Goal: Task Accomplishment & Management: Use online tool/utility

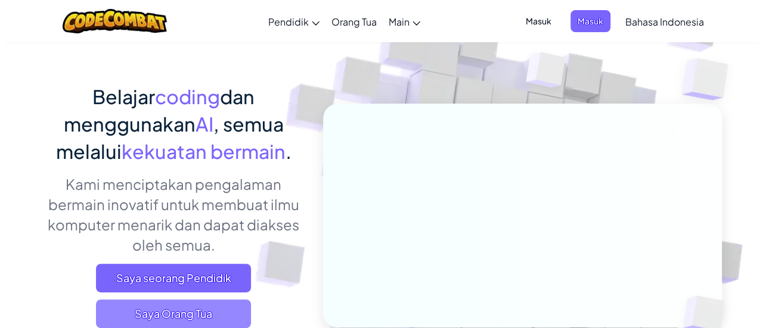
scroll to position [179, 0]
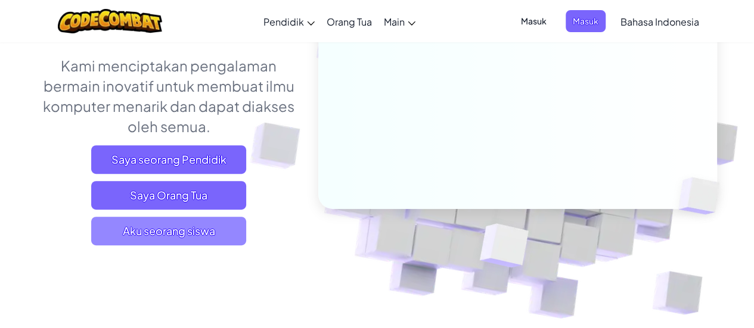
click at [158, 219] on span "Aku seorang siswa" at bounding box center [168, 231] width 155 height 29
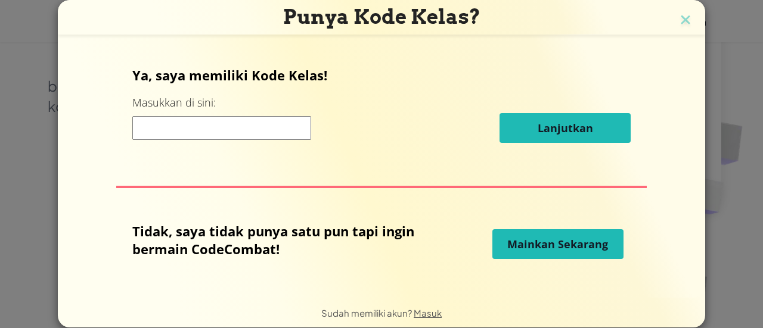
click at [574, 239] on span "Mainkan Sekarang" at bounding box center [557, 244] width 101 height 14
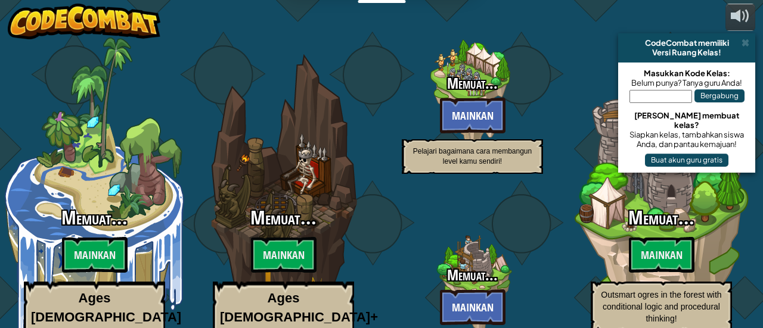
select select "id"
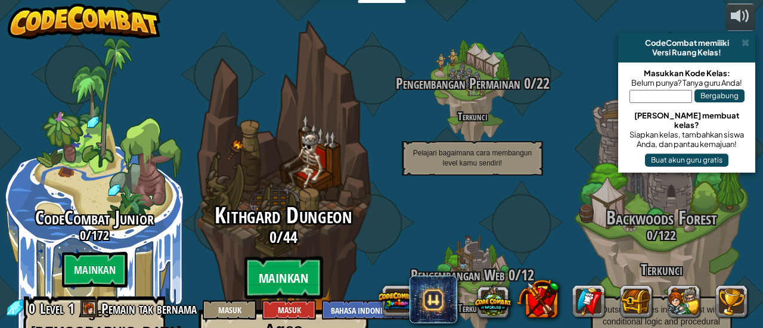
click at [278, 257] on btn "Mainkan" at bounding box center [283, 278] width 79 height 43
select select "id"
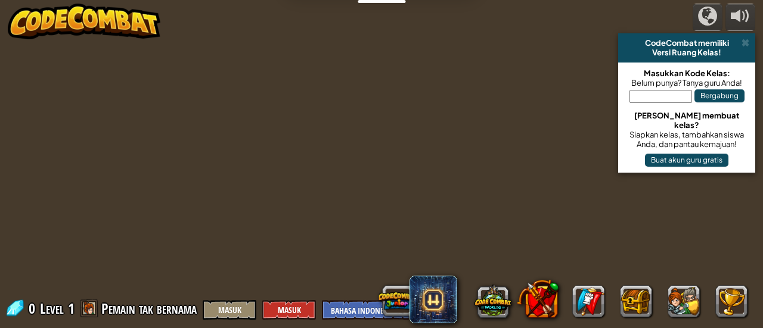
select select "id"
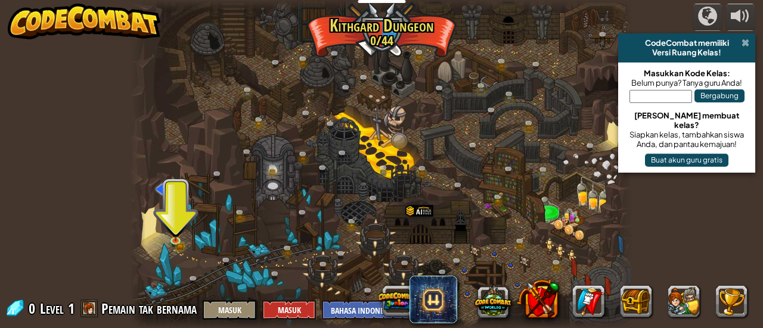
click at [746, 41] on span at bounding box center [745, 43] width 8 height 10
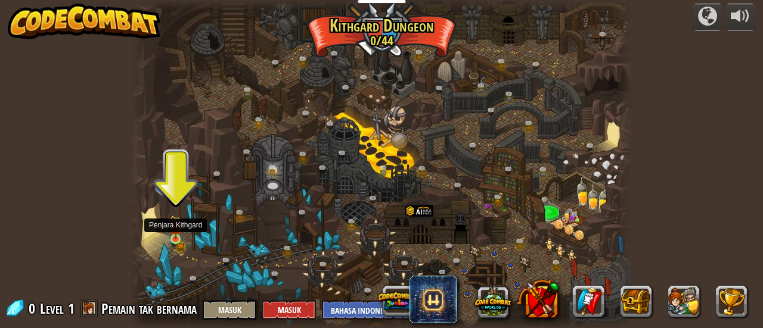
click at [176, 229] on img at bounding box center [175, 228] width 7 height 7
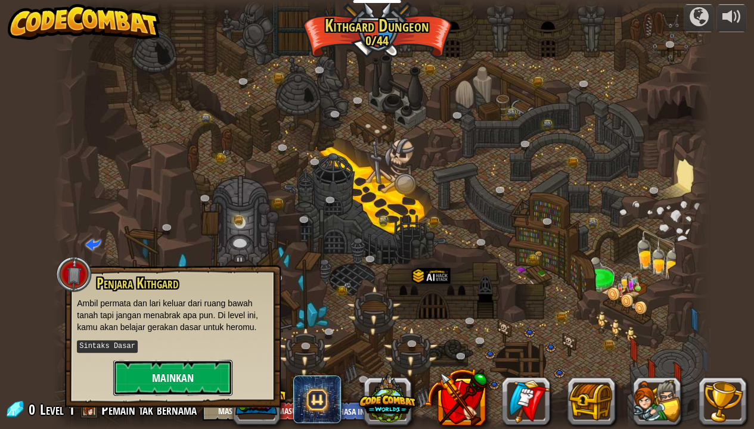
click at [178, 328] on button "Mainkan" at bounding box center [172, 378] width 119 height 36
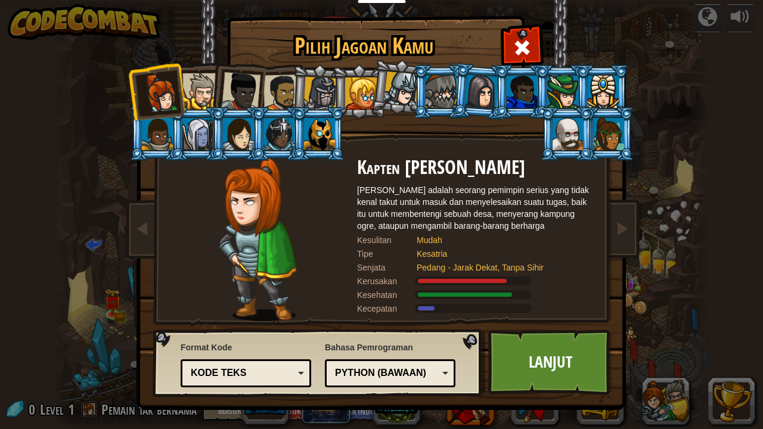
click at [364, 328] on div "Python (Bawaan)" at bounding box center [386, 373] width 103 height 14
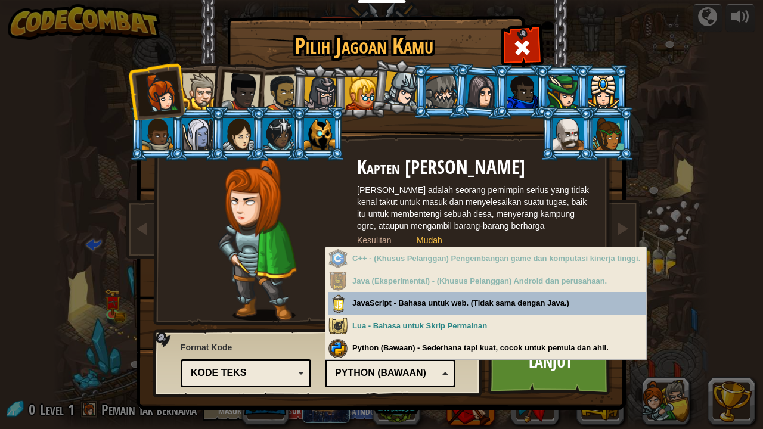
click at [430, 299] on div "Kesehatan" at bounding box center [476, 295] width 238 height 12
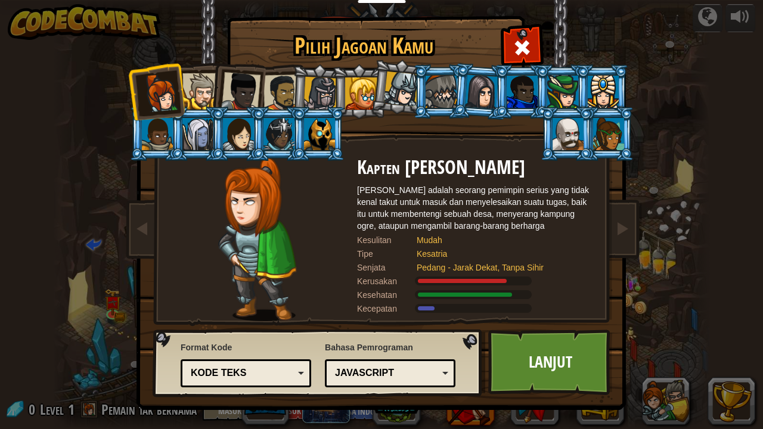
click at [281, 328] on div "Kode Teks" at bounding box center [242, 373] width 103 height 14
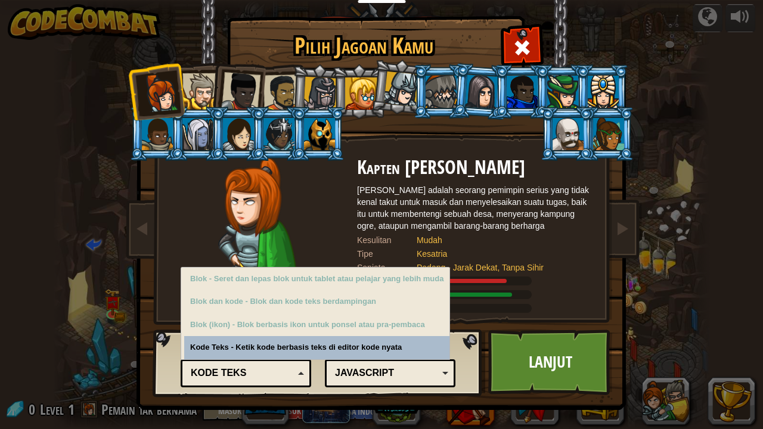
click at [352, 328] on div "JavaScript" at bounding box center [386, 373] width 103 height 14
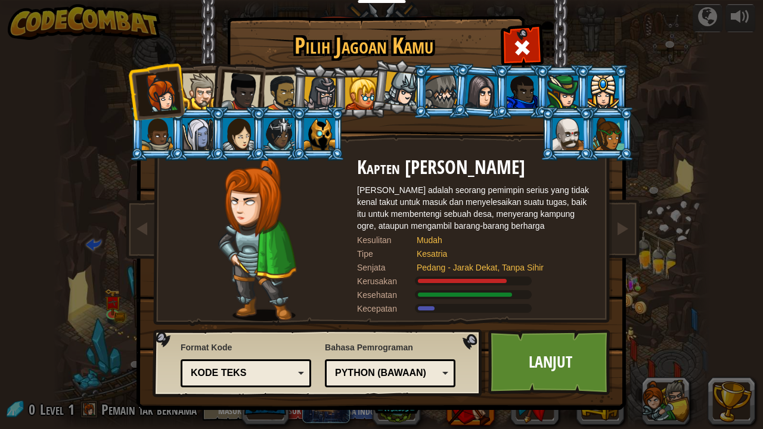
click at [573, 138] on div at bounding box center [567, 134] width 31 height 32
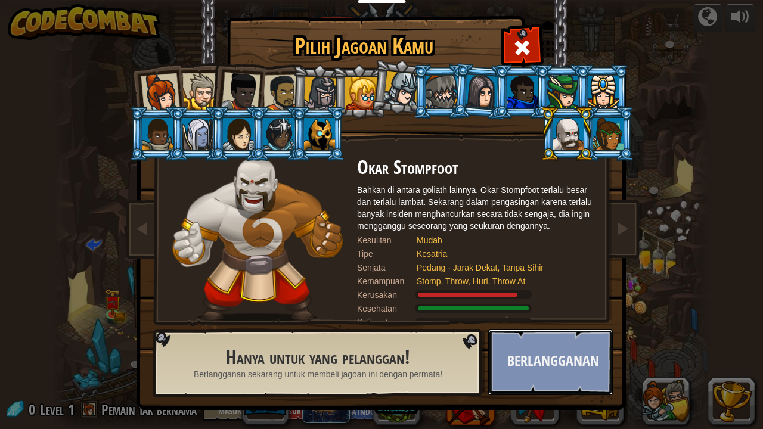
click at [500, 328] on button "Berlangganan" at bounding box center [550, 362] width 125 height 66
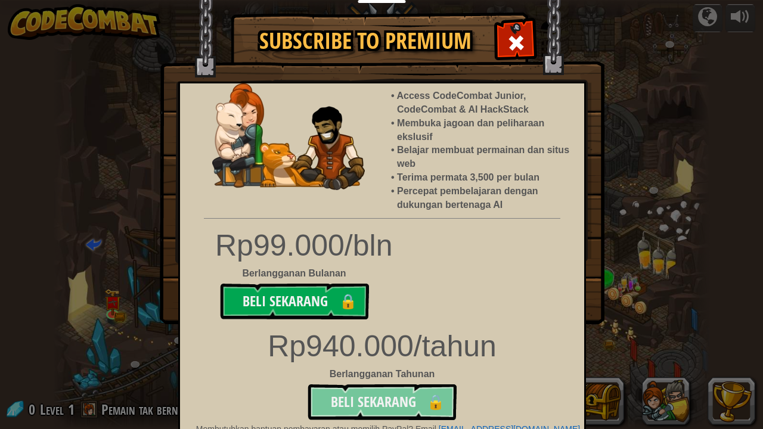
scroll to position [36, 0]
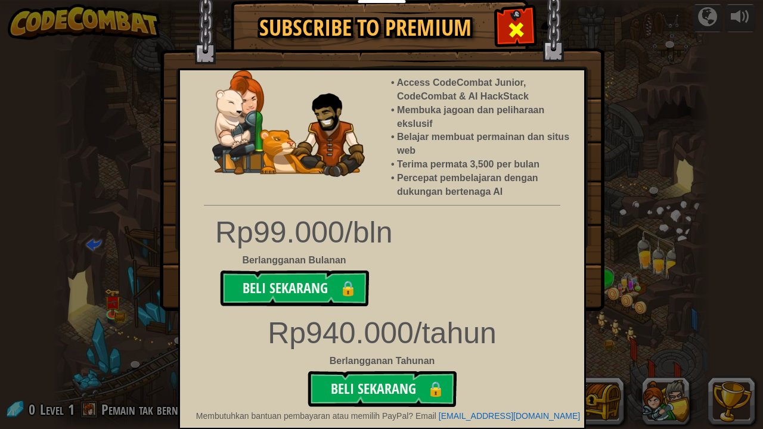
click at [522, 27] on div at bounding box center [516, 29] width 38 height 38
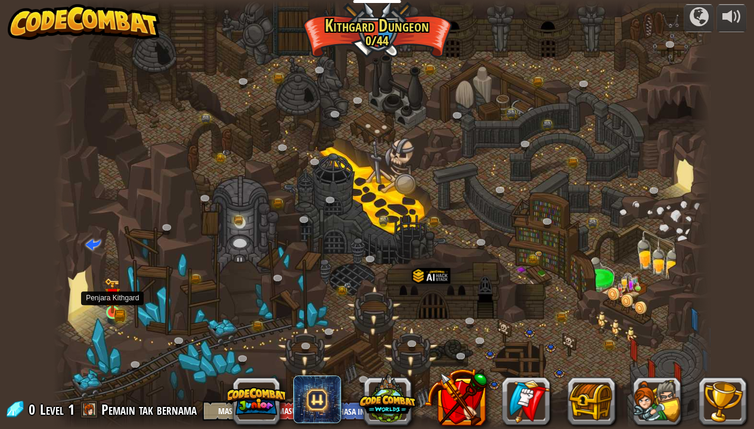
click at [113, 299] on img at bounding box center [113, 296] width 10 height 10
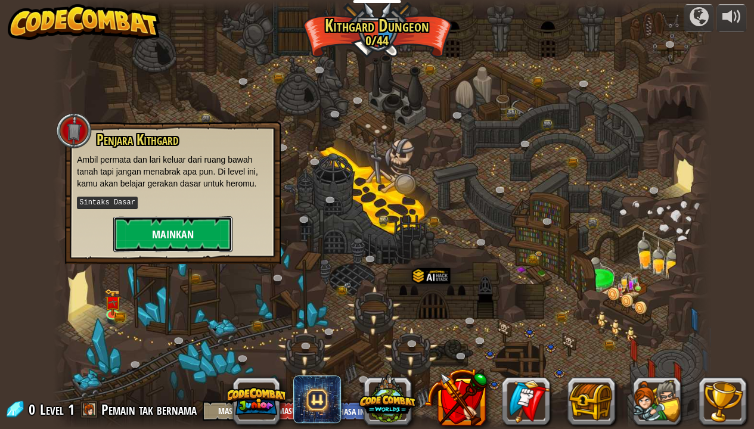
click at [211, 228] on button "Mainkan" at bounding box center [172, 234] width 119 height 36
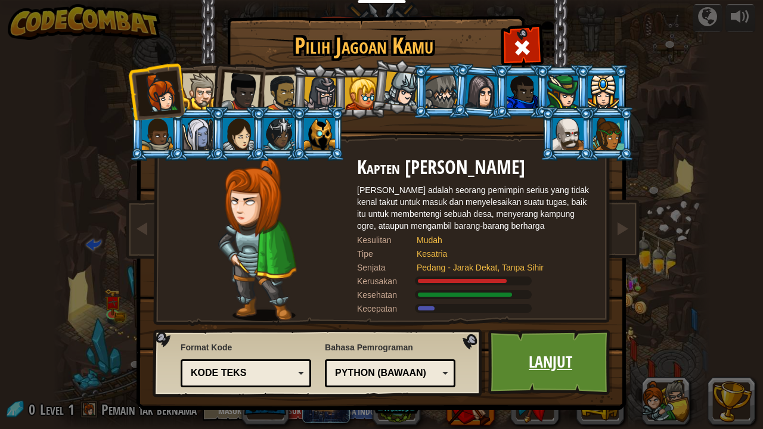
click at [554, 328] on link "Lanjut" at bounding box center [550, 362] width 125 height 66
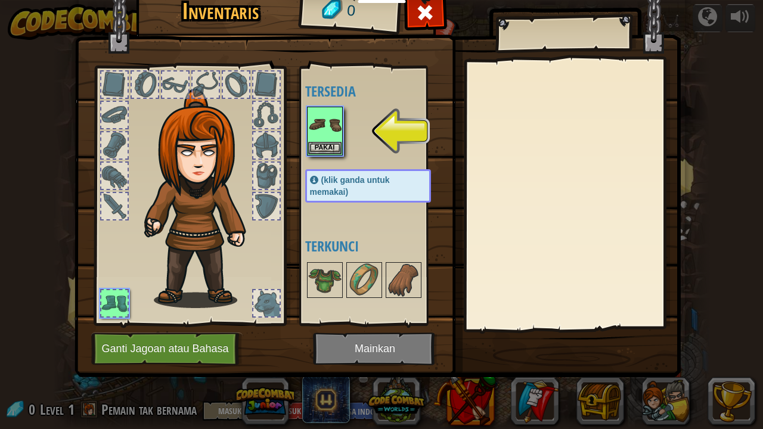
click at [354, 328] on img at bounding box center [377, 161] width 606 height 433
click at [332, 144] on button "Pakai" at bounding box center [324, 147] width 33 height 13
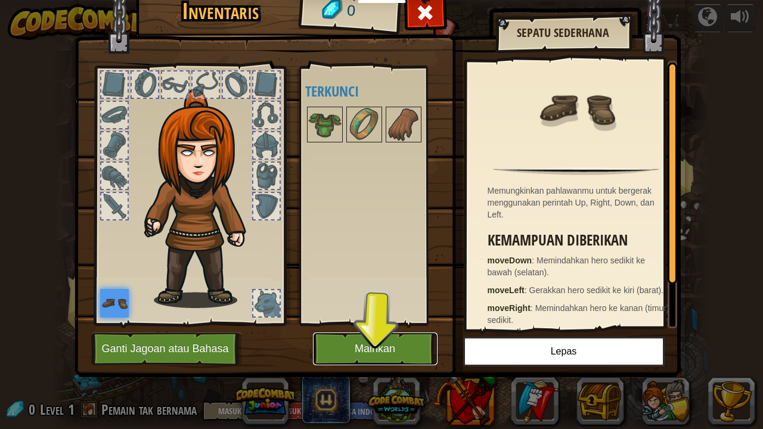
click at [416, 328] on button "Mainkan" at bounding box center [375, 348] width 125 height 33
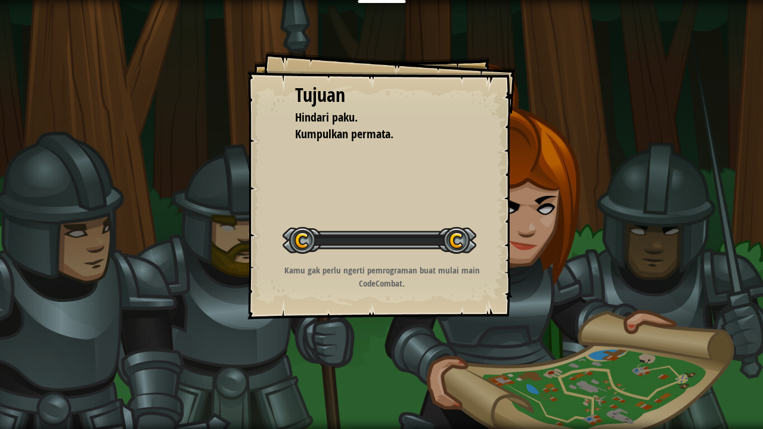
click at [415, 328] on div "Tujuan Hindari paku. Kumpulkan permata. Memulai Level Kesalahan memuat dari ser…" at bounding box center [381, 214] width 763 height 429
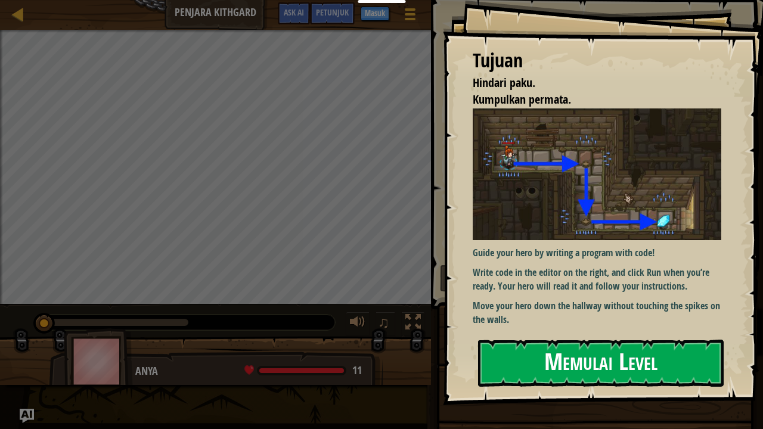
click at [561, 328] on button "Memulai Level" at bounding box center [600, 363] width 245 height 47
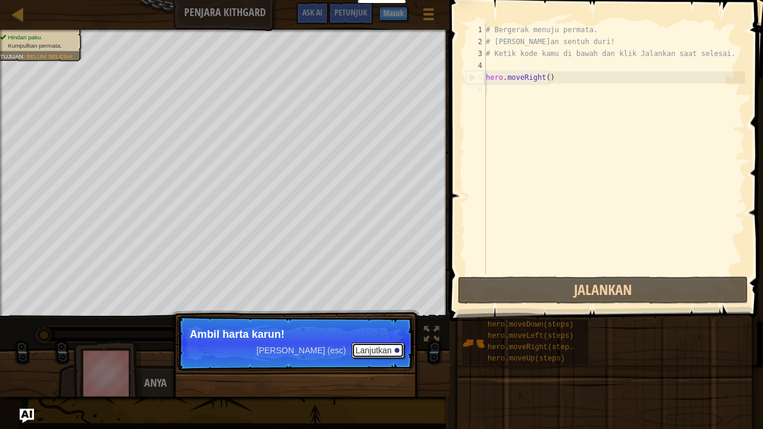
click at [390, 328] on button "Lanjutkan" at bounding box center [377, 350] width 52 height 15
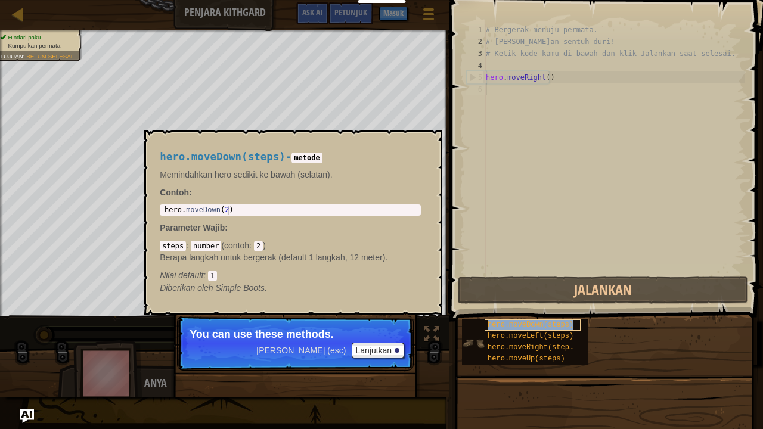
click at [491, 326] on span "hero.moveDown(steps)" at bounding box center [530, 325] width 86 height 8
click at [425, 144] on button "×" at bounding box center [429, 144] width 10 height 17
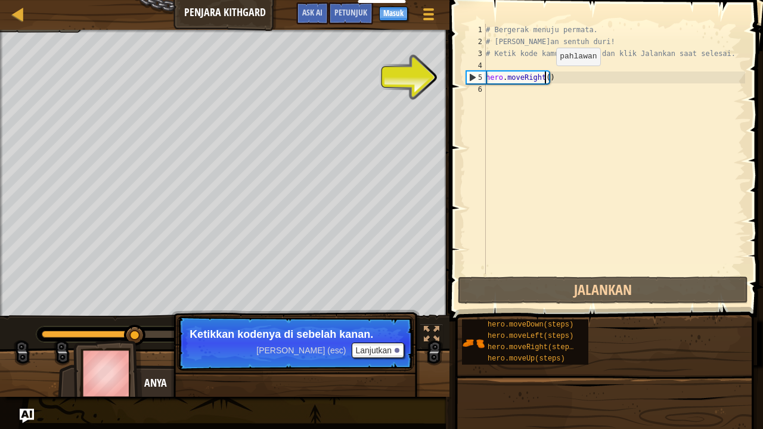
click at [546, 77] on div "# Bergerak menuju permata. # [PERSON_NAME]an sentuh duri! # Ketik kode kamu di …" at bounding box center [614, 161] width 262 height 274
type textarea "hero.moveRight()"
click at [534, 96] on div "# Bergerak menuju permata. # [PERSON_NAME]an sentuh duri! # Ketik kode kamu di …" at bounding box center [614, 161] width 262 height 274
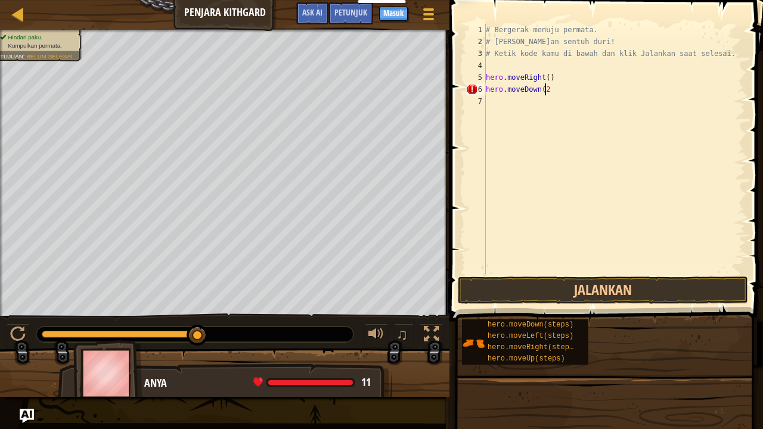
scroll to position [5, 4]
type textarea "hero.moveDown(2)"
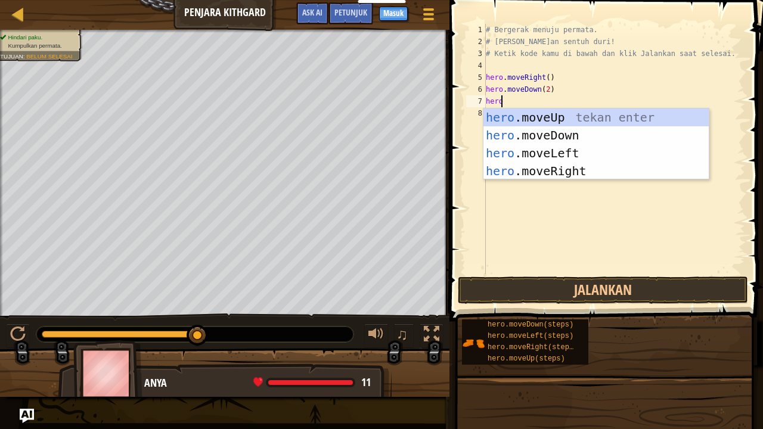
type textarea "hero"
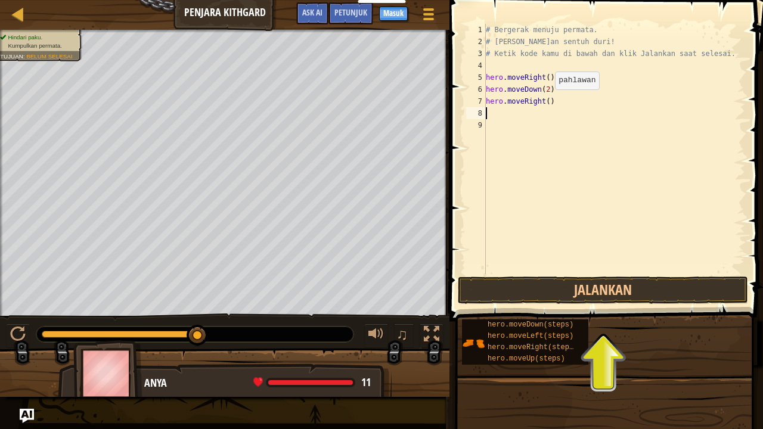
click at [545, 101] on div "# Bergerak menuju permata. # [PERSON_NAME]an sentuh duri! # Ketik kode kamu di …" at bounding box center [614, 161] width 262 height 274
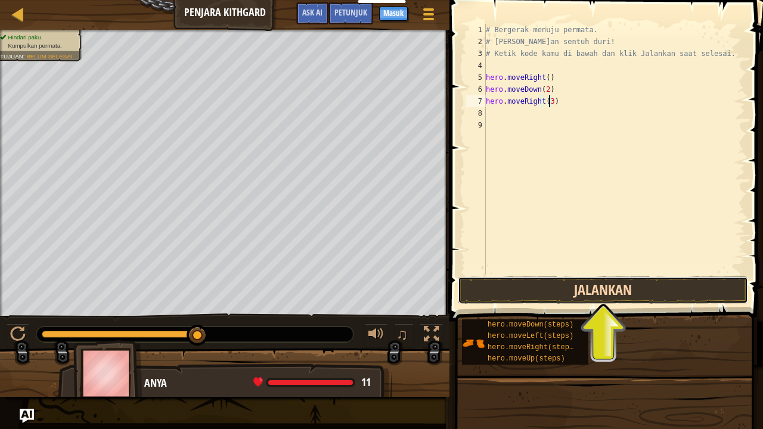
click at [579, 285] on button "Jalankan" at bounding box center [603, 289] width 290 height 27
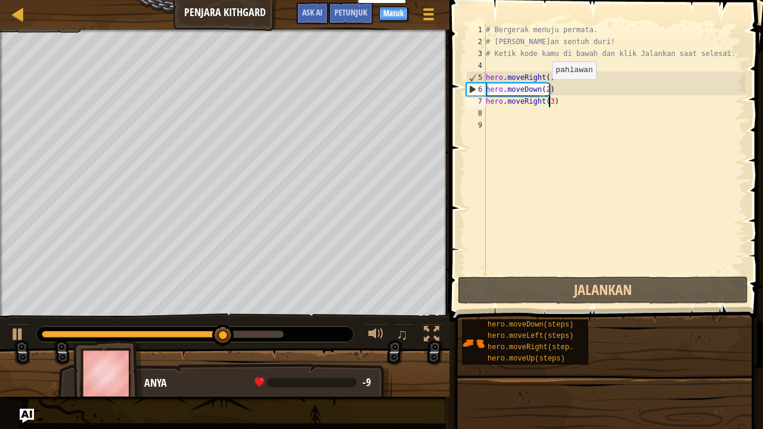
click at [542, 91] on div "# Bergerak menuju permata. # [PERSON_NAME]an sentuh duri! # Ketik kode kamu di …" at bounding box center [614, 161] width 262 height 274
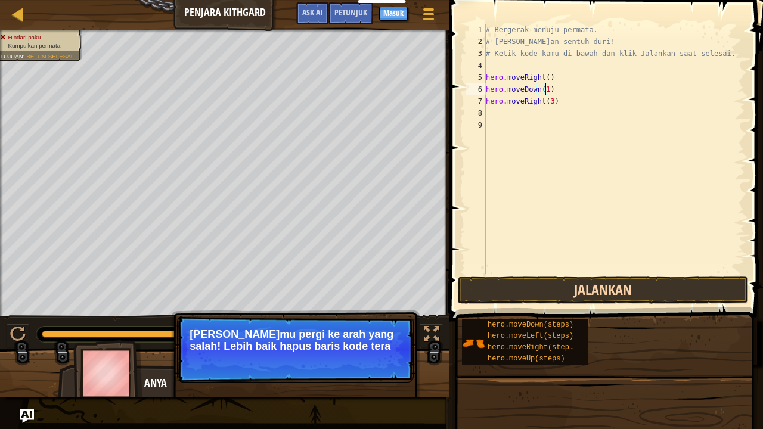
type textarea "hero.moveDown(1)"
click at [541, 288] on button "Jalankan" at bounding box center [603, 289] width 290 height 27
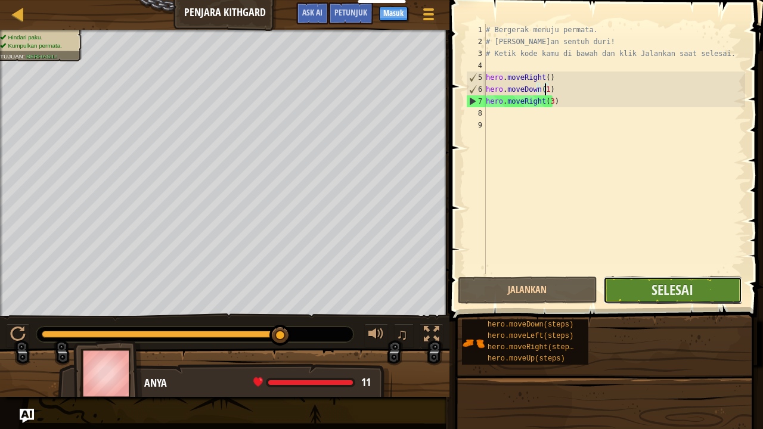
click at [631, 287] on button "Selesai" at bounding box center [672, 289] width 139 height 27
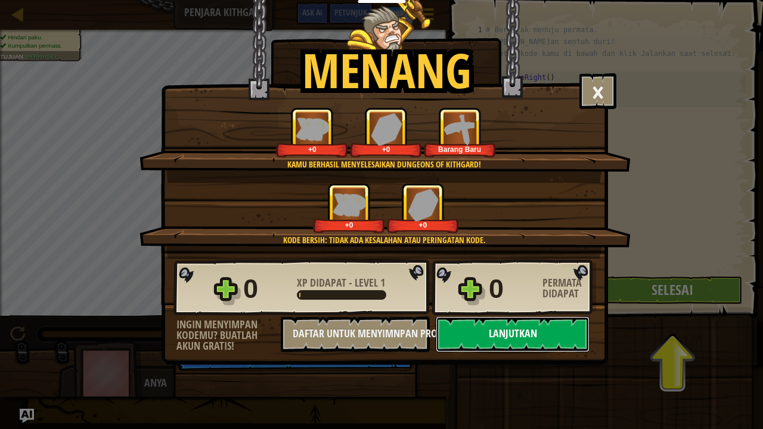
click at [500, 328] on button "Lanjutkan" at bounding box center [512, 334] width 154 height 36
select select "id"
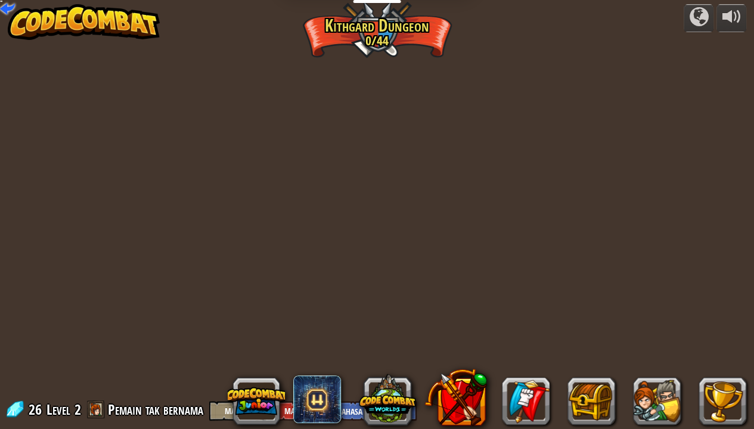
select select "id"
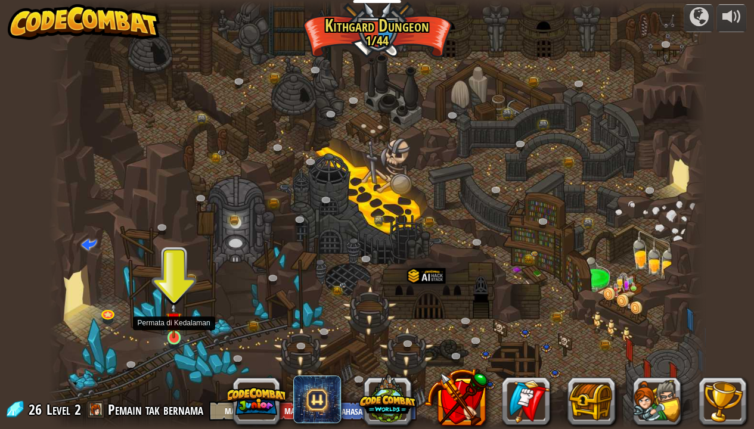
click at [172, 328] on img at bounding box center [174, 319] width 16 height 37
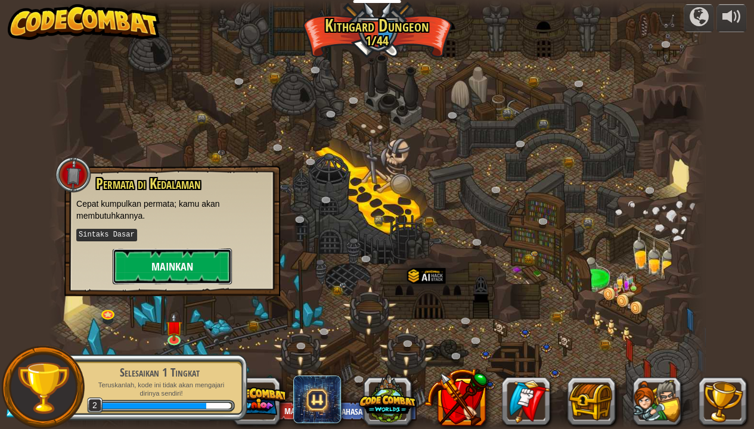
click at [171, 272] on button "Mainkan" at bounding box center [172, 266] width 119 height 36
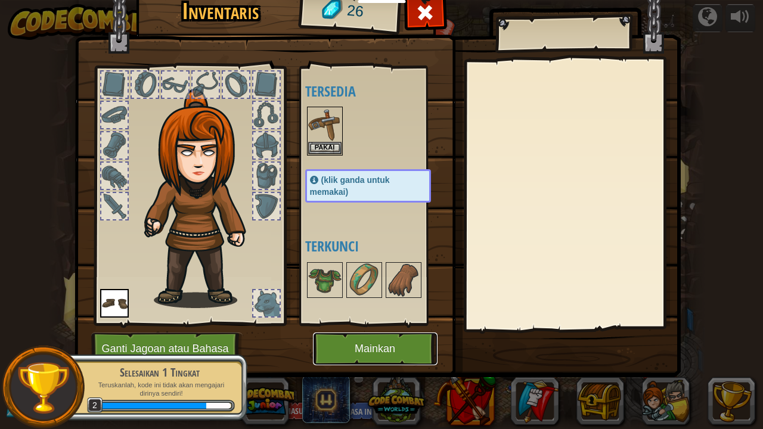
click at [384, 328] on button "Mainkan" at bounding box center [375, 348] width 125 height 33
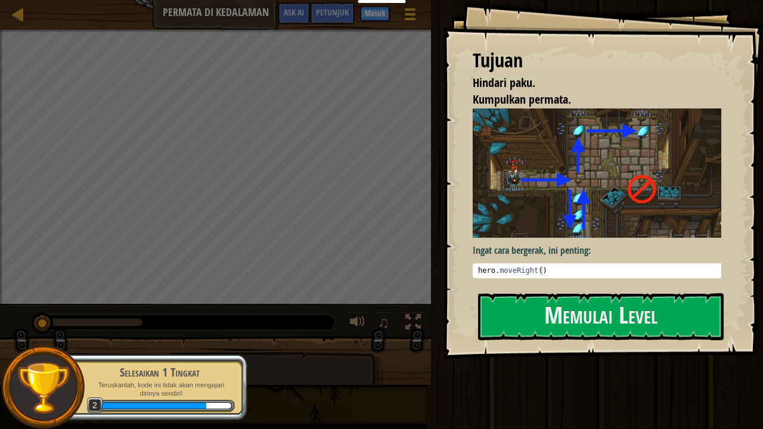
type textarea "hero.moveRight()"
click at [531, 269] on div "hero . moveRight ( )" at bounding box center [600, 279] width 251 height 27
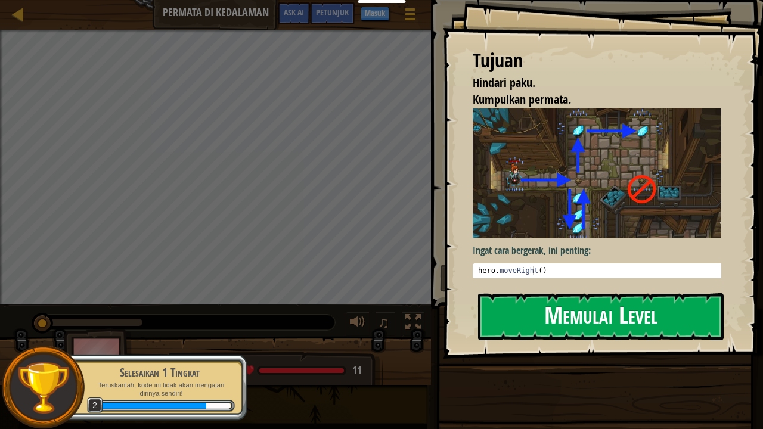
click at [533, 307] on button "Memulai Level" at bounding box center [600, 316] width 245 height 47
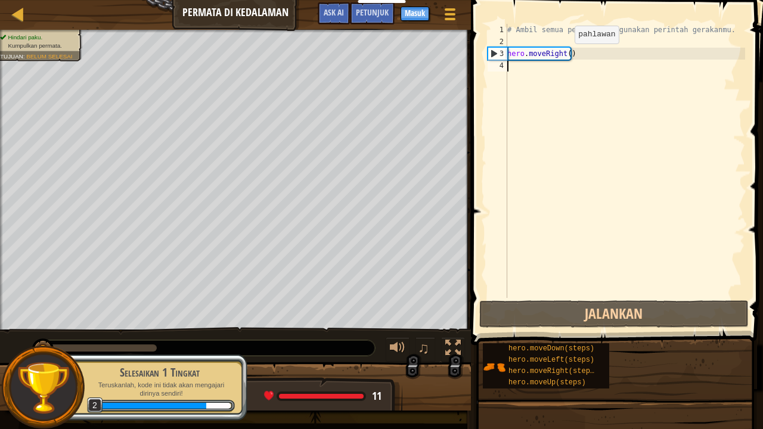
click at [564, 55] on div "# Ambil semua permata menggunakan perintah gerakanmu. hero . moveRight ( )" at bounding box center [625, 173] width 240 height 298
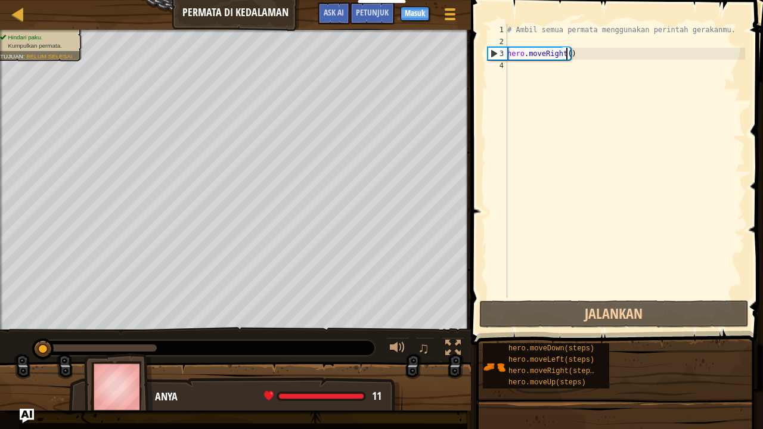
type textarea "hero.moveRight(3)"
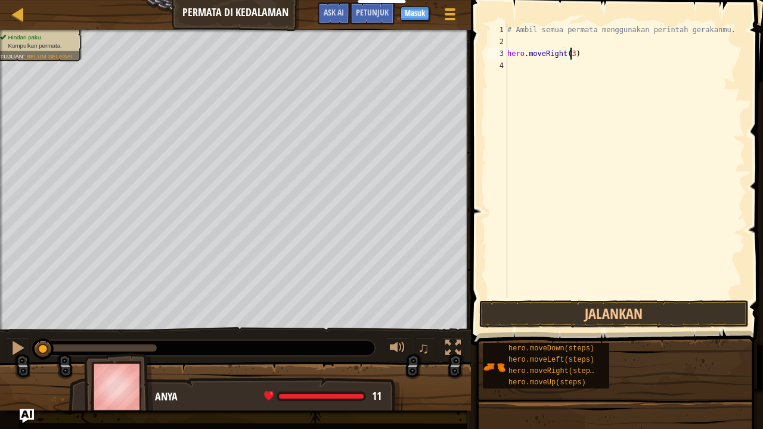
click at [560, 64] on div "# Ambil semua permata menggunakan perintah gerakanmu. hero . moveRight ( 3 )" at bounding box center [625, 173] width 240 height 298
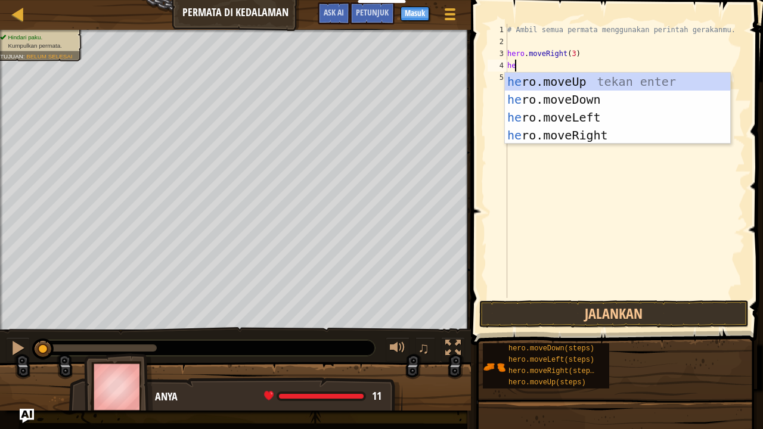
type textarea "her"
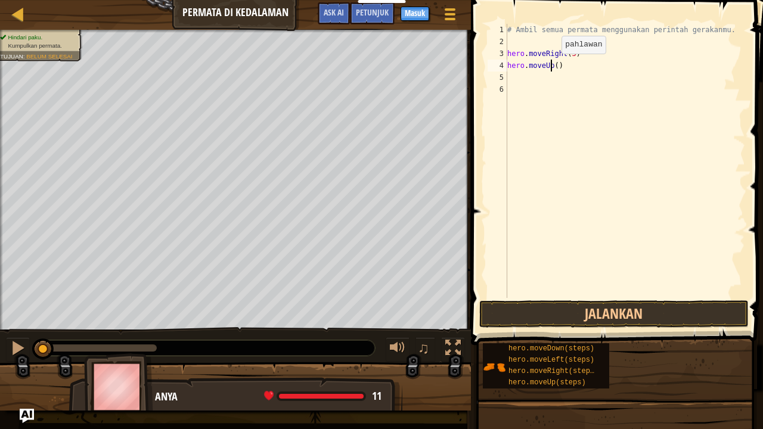
click at [551, 66] on div "# Ambil semua permata menggunakan perintah gerakanmu. hero . moveRight ( 3 ) he…" at bounding box center [625, 173] width 240 height 298
click at [556, 69] on div "# Ambil semua permata menggunakan perintah gerakanmu. hero . moveRight ( 3 ) he…" at bounding box center [625, 173] width 240 height 298
click at [553, 67] on div "# Ambil semua permata menggunakan perintah gerakanmu. hero . moveRight ( 3 ) he…" at bounding box center [625, 173] width 240 height 298
type textarea "hero.moveUp(2)"
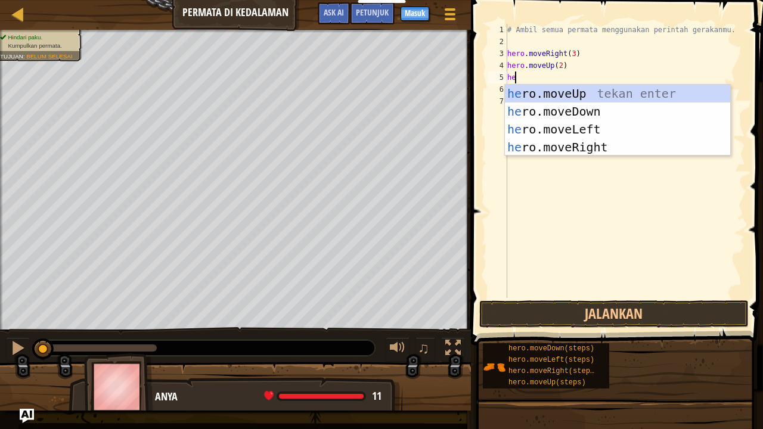
type textarea "her"
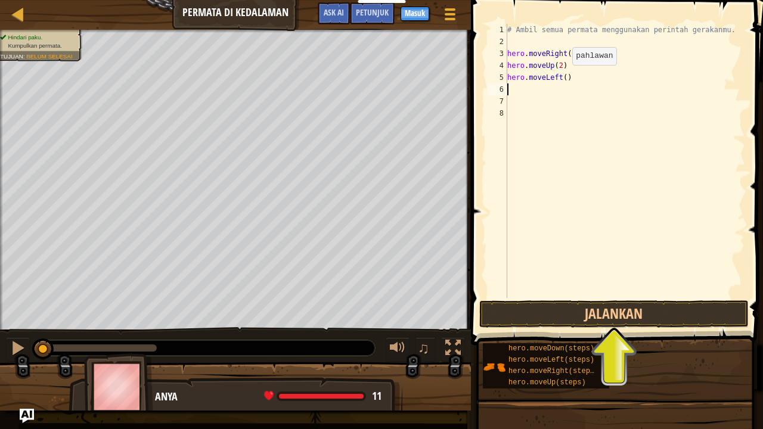
click at [562, 77] on div "# Ambil semua permata menggunakan perintah gerakanmu. hero . moveRight ( 3 ) he…" at bounding box center [625, 173] width 240 height 298
type textarea "hero.moveLeft(2)"
click at [576, 76] on div "# Ambil semua permata menggunakan perintah gerakanmu. hero . moveRight ( 3 ) he…" at bounding box center [625, 173] width 240 height 298
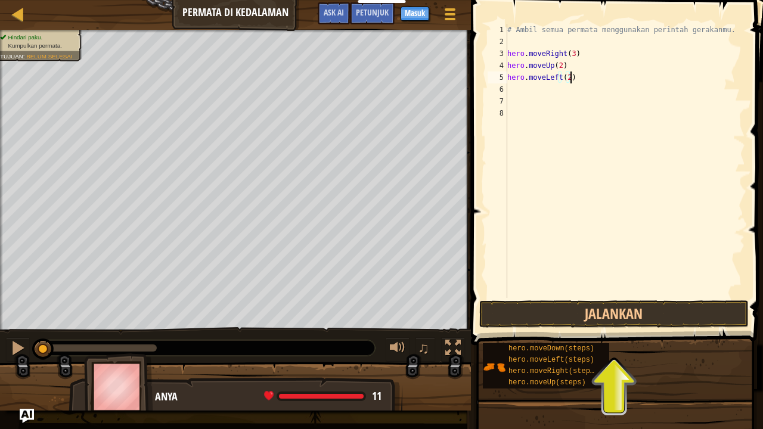
scroll to position [5, 0]
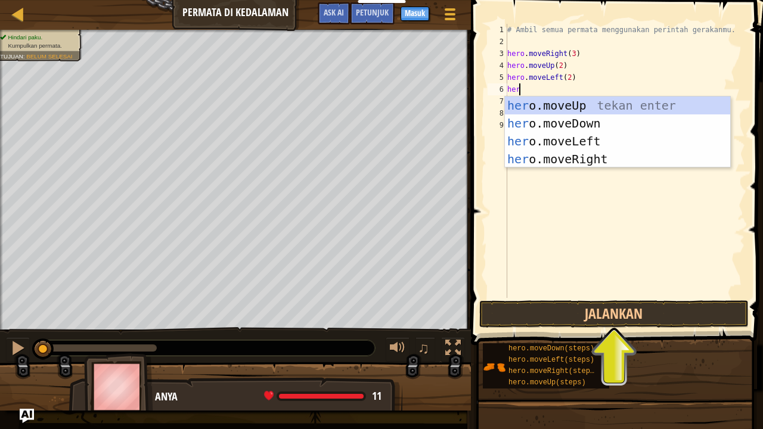
type textarea "hero"
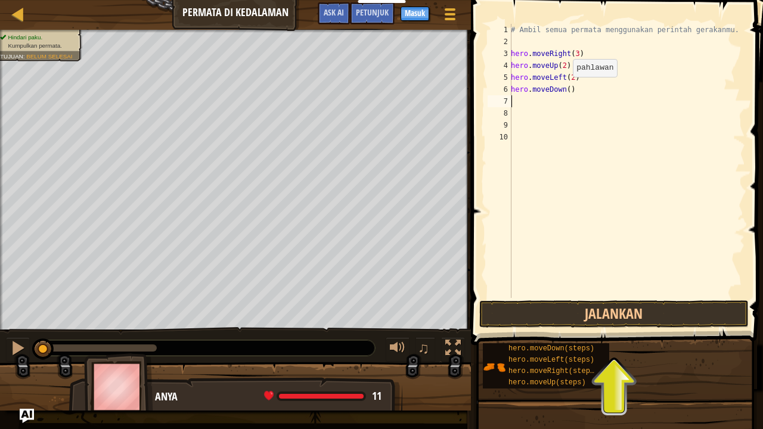
click at [566, 92] on div "# Ambil semua permata menggunakan perintah gerakanmu. hero . moveRight ( 3 ) he…" at bounding box center [626, 173] width 237 height 298
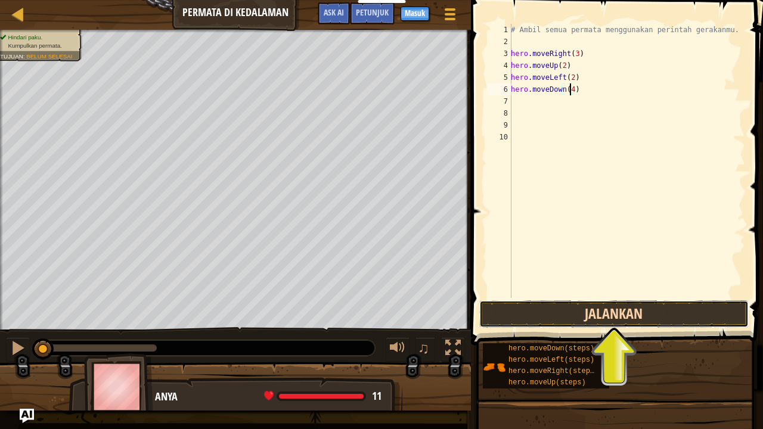
click at [596, 306] on button "Jalankan" at bounding box center [613, 313] width 269 height 27
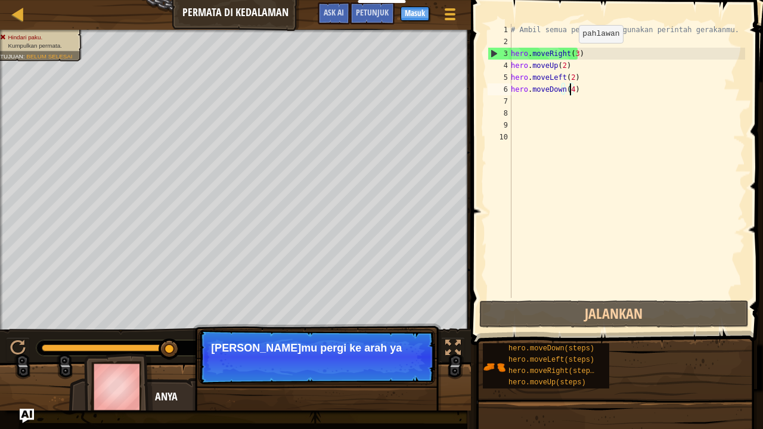
click at [572, 55] on div "# Ambil semua permata menggunakan perintah gerakanmu. hero . moveRight ( 3 ) he…" at bounding box center [626, 173] width 237 height 298
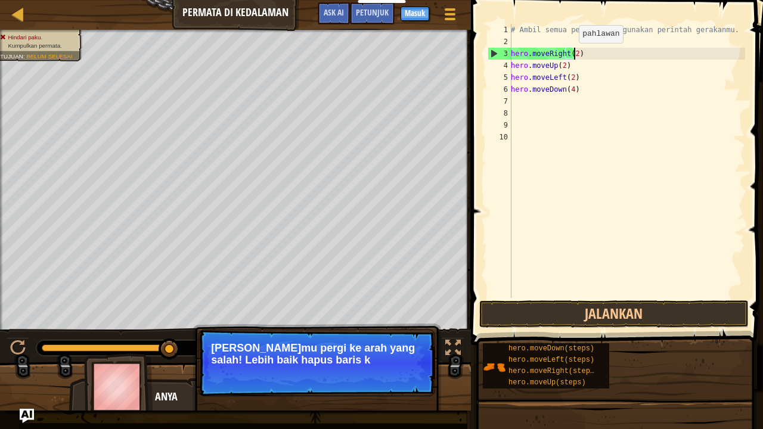
scroll to position [5, 5]
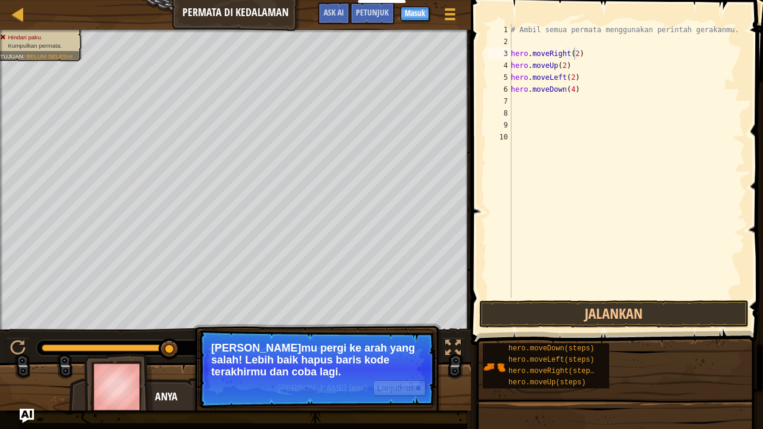
click at [592, 328] on span at bounding box center [617, 155] width 301 height 380
click at [594, 315] on button "Jalankan" at bounding box center [613, 313] width 269 height 27
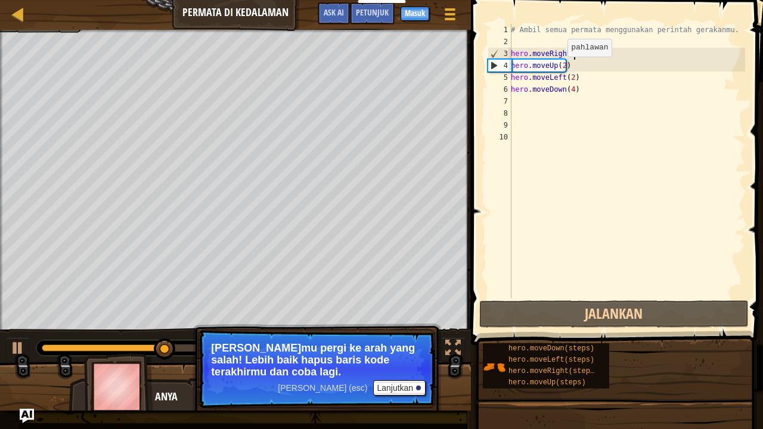
click at [561, 68] on div "# Ambil semua permata menggunakan perintah gerakanmu. hero . moveRight ( 2 ) he…" at bounding box center [626, 173] width 237 height 298
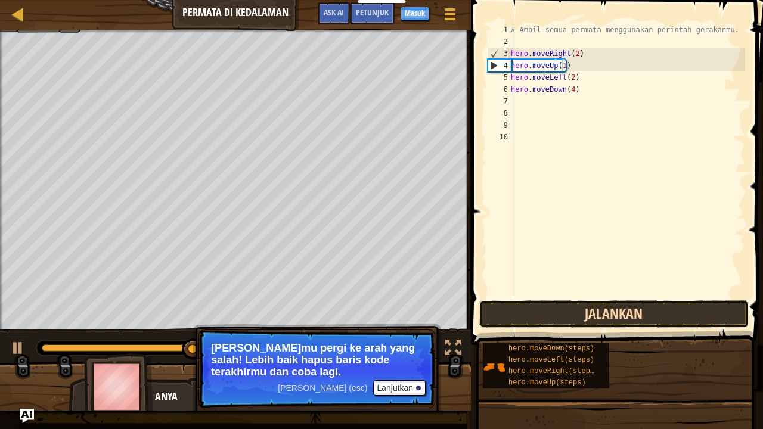
click at [571, 316] on button "Jalankan" at bounding box center [613, 313] width 269 height 27
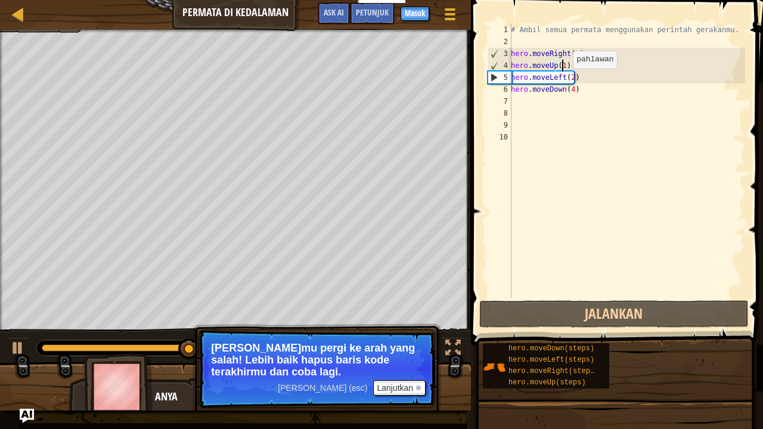
click at [567, 79] on div "# Ambil semua permata menggunakan perintah gerakanmu. hero . moveRight ( 2 ) he…" at bounding box center [626, 173] width 237 height 298
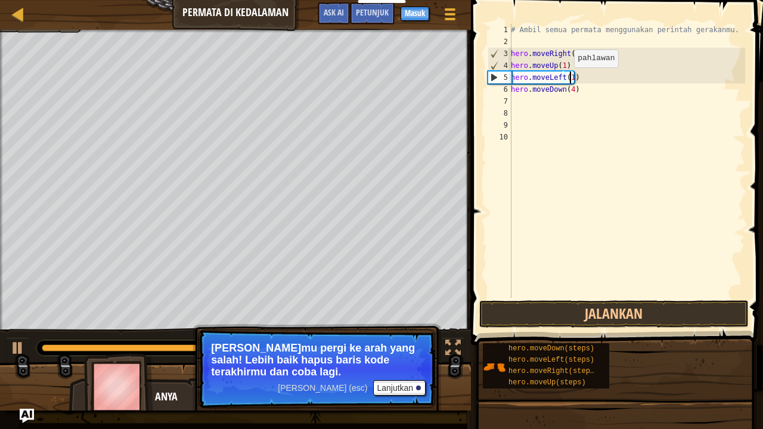
scroll to position [5, 4]
click at [566, 89] on div "# Ambil semua permata menggunakan perintah gerakanmu. hero . moveRight ( 2 ) he…" at bounding box center [626, 173] width 237 height 298
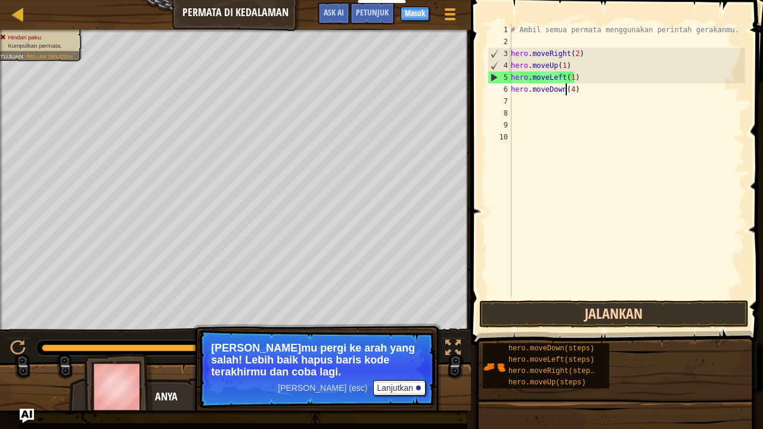
type textarea "hero.moveDown(4)"
click at [564, 321] on button "Jalankan" at bounding box center [613, 313] width 269 height 27
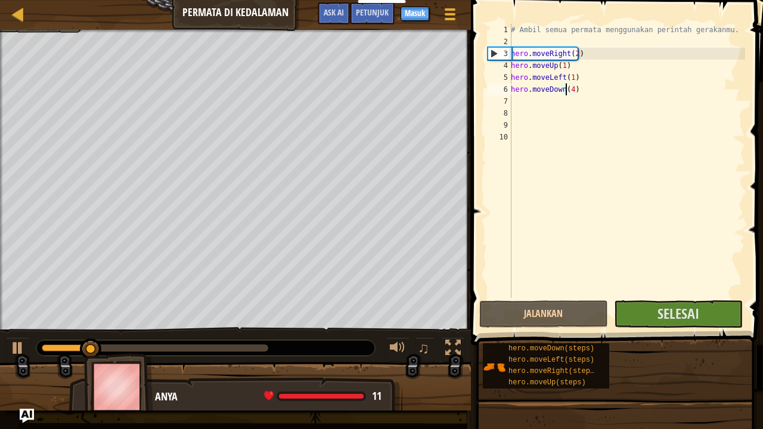
click at [594, 86] on div "# Ambil semua permata menggunakan perintah gerakanmu. hero . moveRight ( 2 ) he…" at bounding box center [626, 173] width 237 height 298
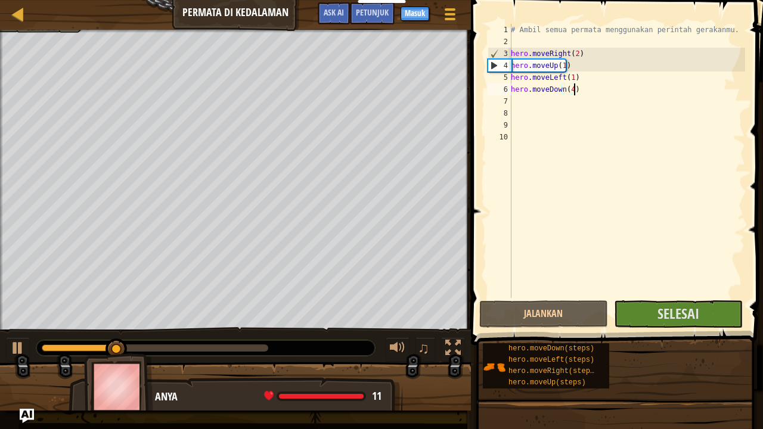
scroll to position [5, 0]
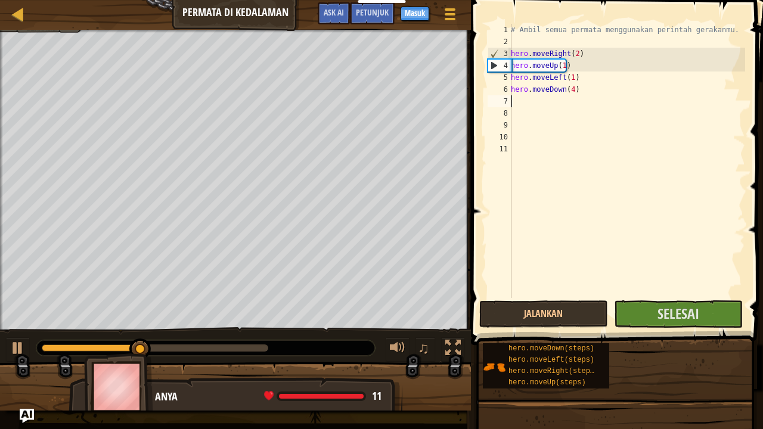
type textarea "e"
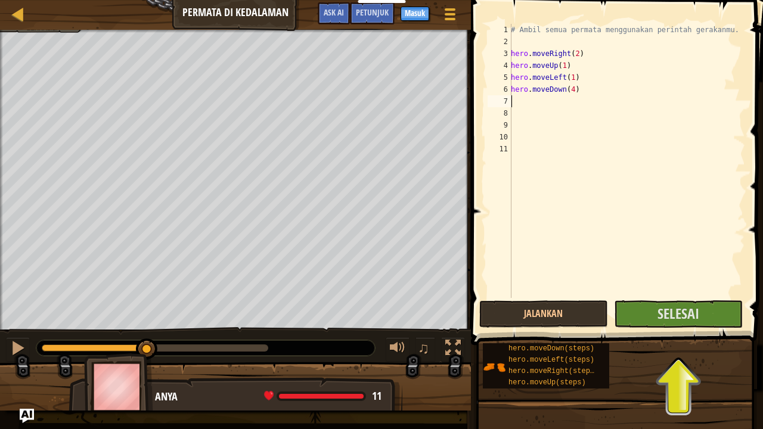
type textarea "e"
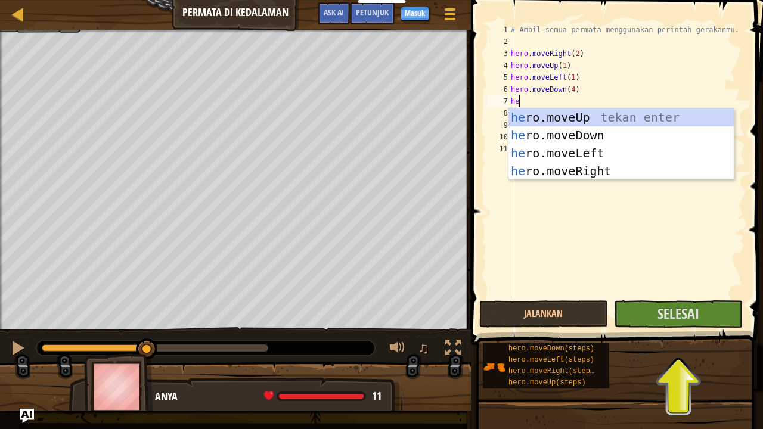
type textarea "her"
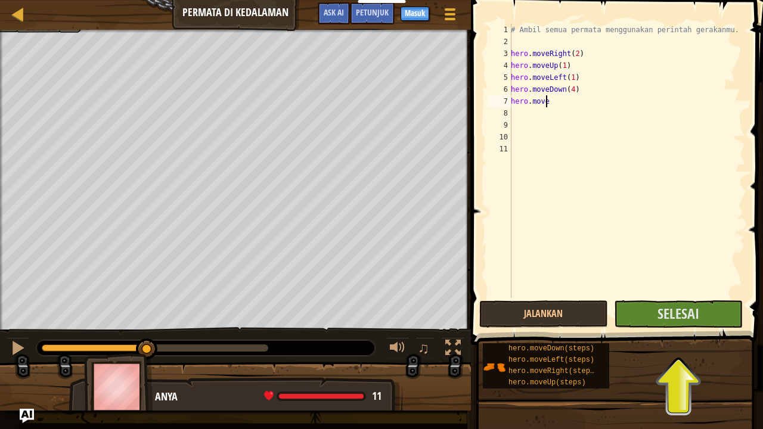
type textarea "hero.moveu"
click at [558, 98] on div "# Ambil semua permata menggunakan perintah gerakanmu. hero . moveRight ( 2 ) he…" at bounding box center [626, 173] width 237 height 298
type textarea "hero.moveUp(5)"
click at [573, 102] on div "# Ambil semua permata menggunakan perintah gerakanmu. hero . moveRight ( 2 ) he…" at bounding box center [626, 173] width 237 height 298
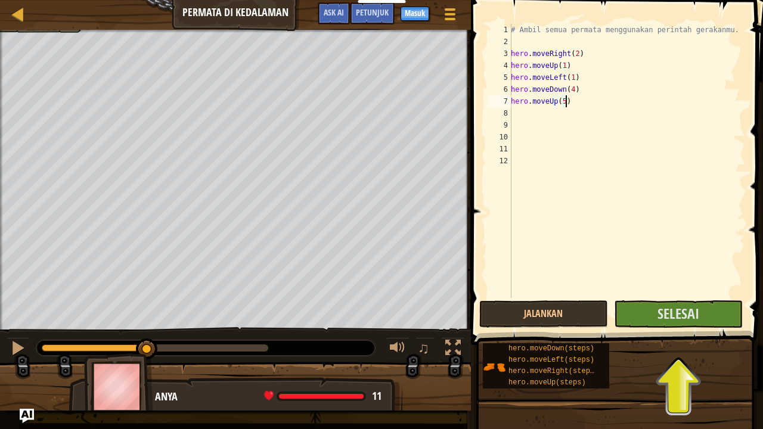
scroll to position [5, 0]
type textarea "her"
type textarea "hero.moveR"
click at [571, 115] on div "# Ambil semua permata menggunakan perintah gerakanmu. hero . moveRight ( 2 ) he…" at bounding box center [626, 173] width 237 height 298
click at [571, 115] on div "# Ambil semua permata menggunakan perintah gerakanmu. hero . moveRight ( 2 ) he…" at bounding box center [626, 161] width 237 height 274
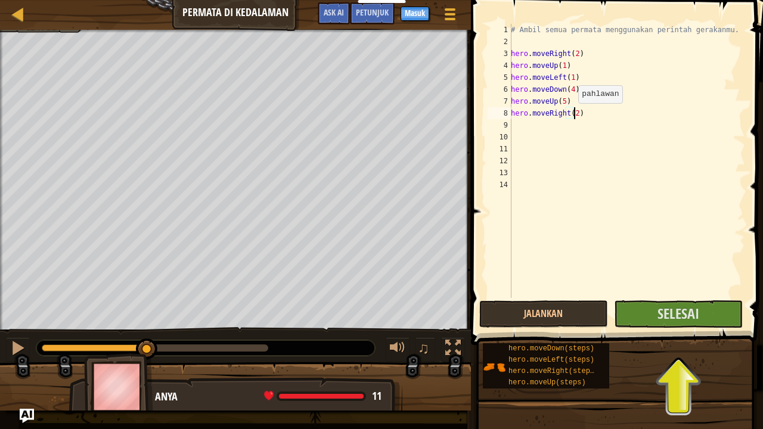
scroll to position [5, 5]
type textarea "hero.moveRight(3)"
click at [552, 321] on button "Jalankan" at bounding box center [543, 313] width 129 height 27
